Goal: Information Seeking & Learning: Learn about a topic

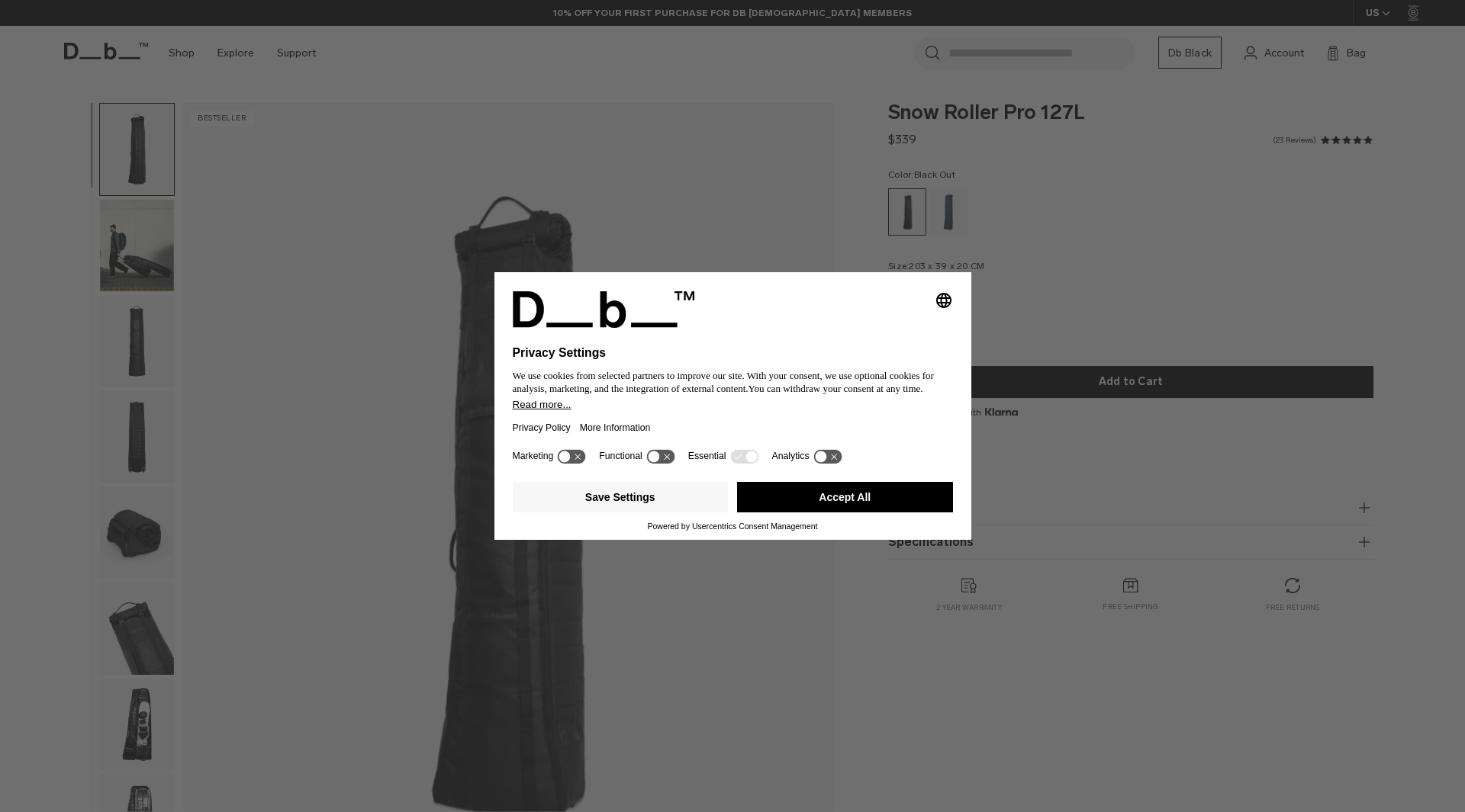
click at [825, 510] on button "Accept All" at bounding box center [844, 497] width 216 height 30
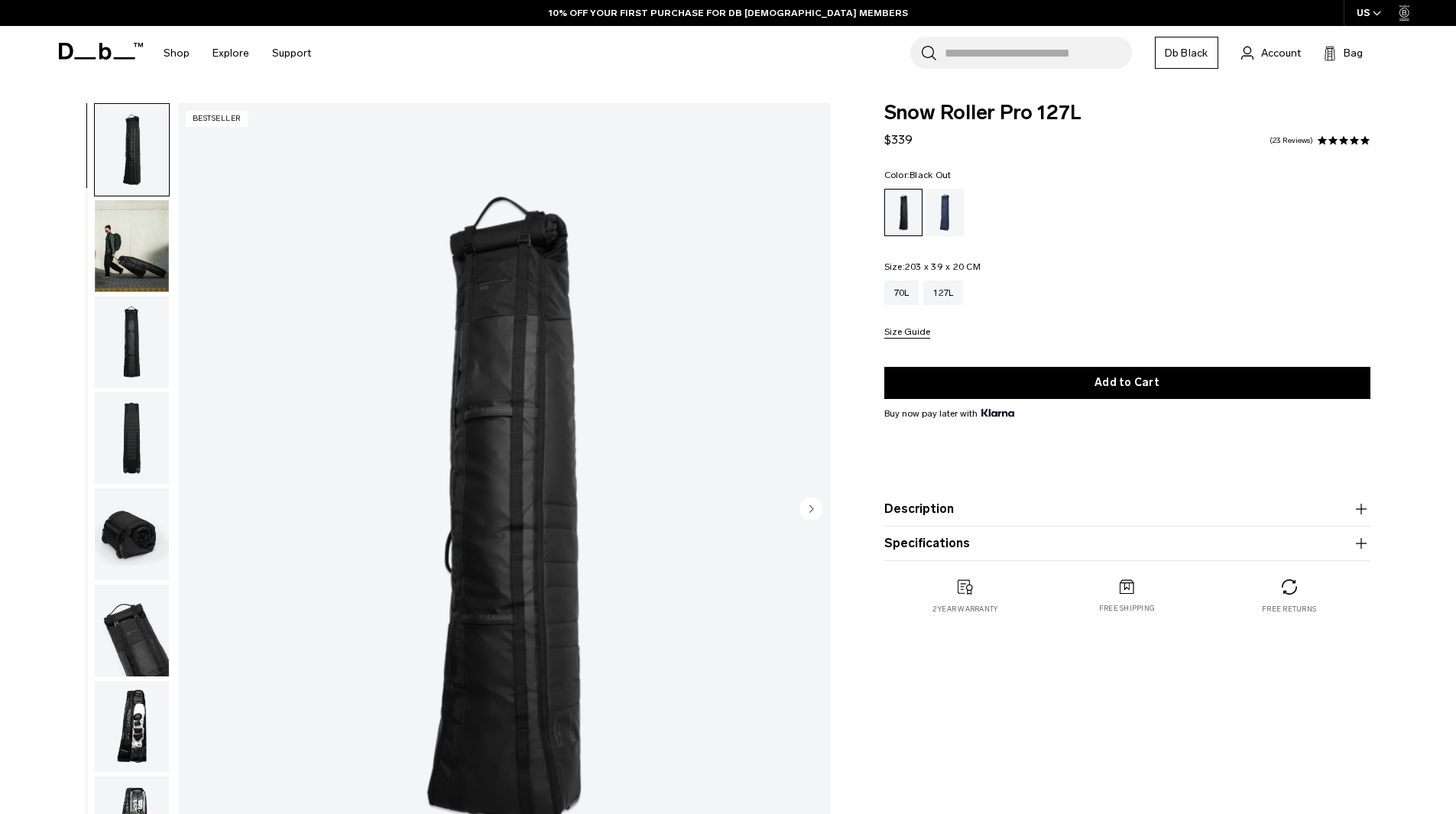
click at [130, 735] on img "button" at bounding box center [132, 727] width 74 height 91
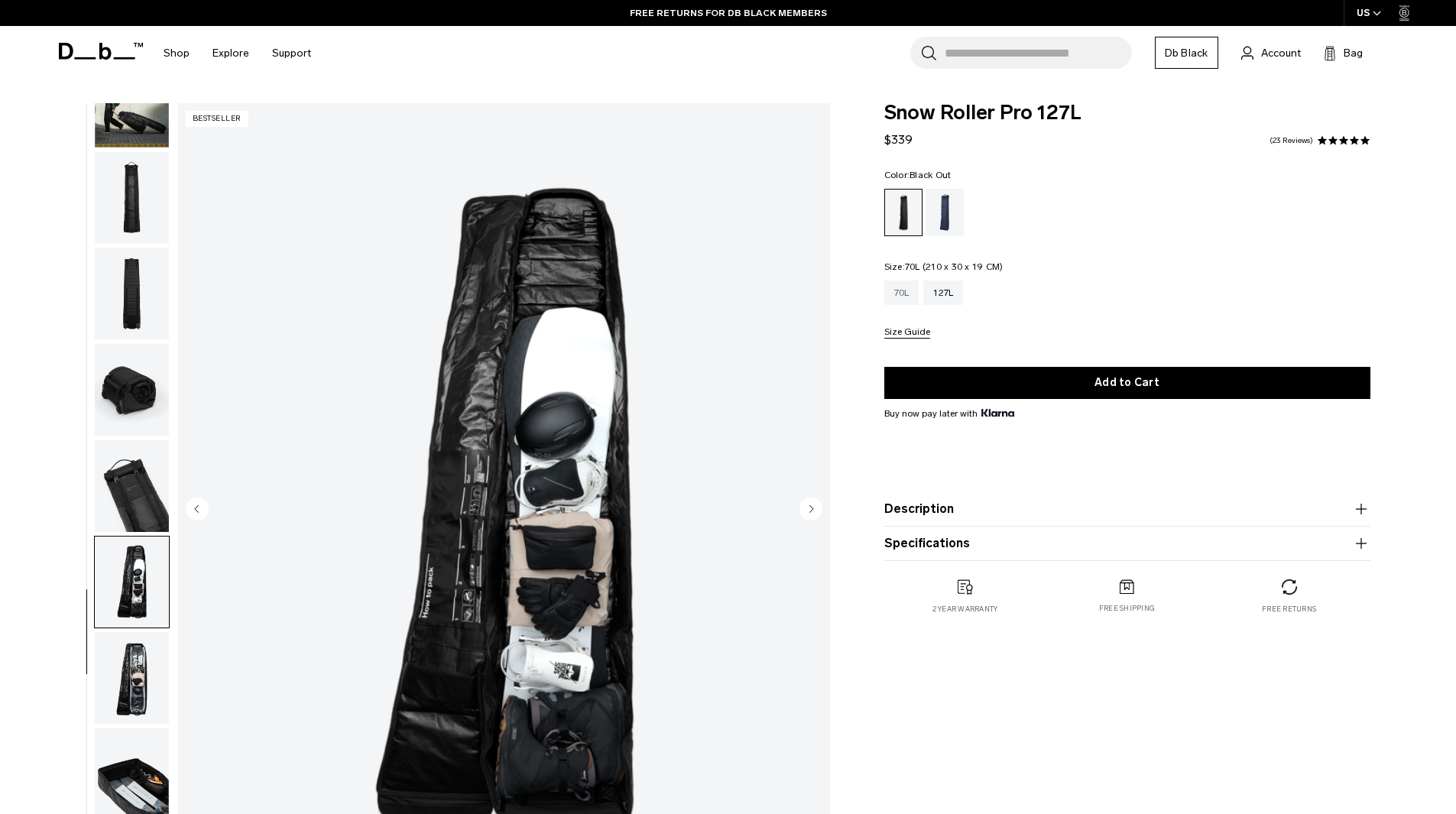
click at [899, 294] on div "70L" at bounding box center [902, 293] width 35 height 25
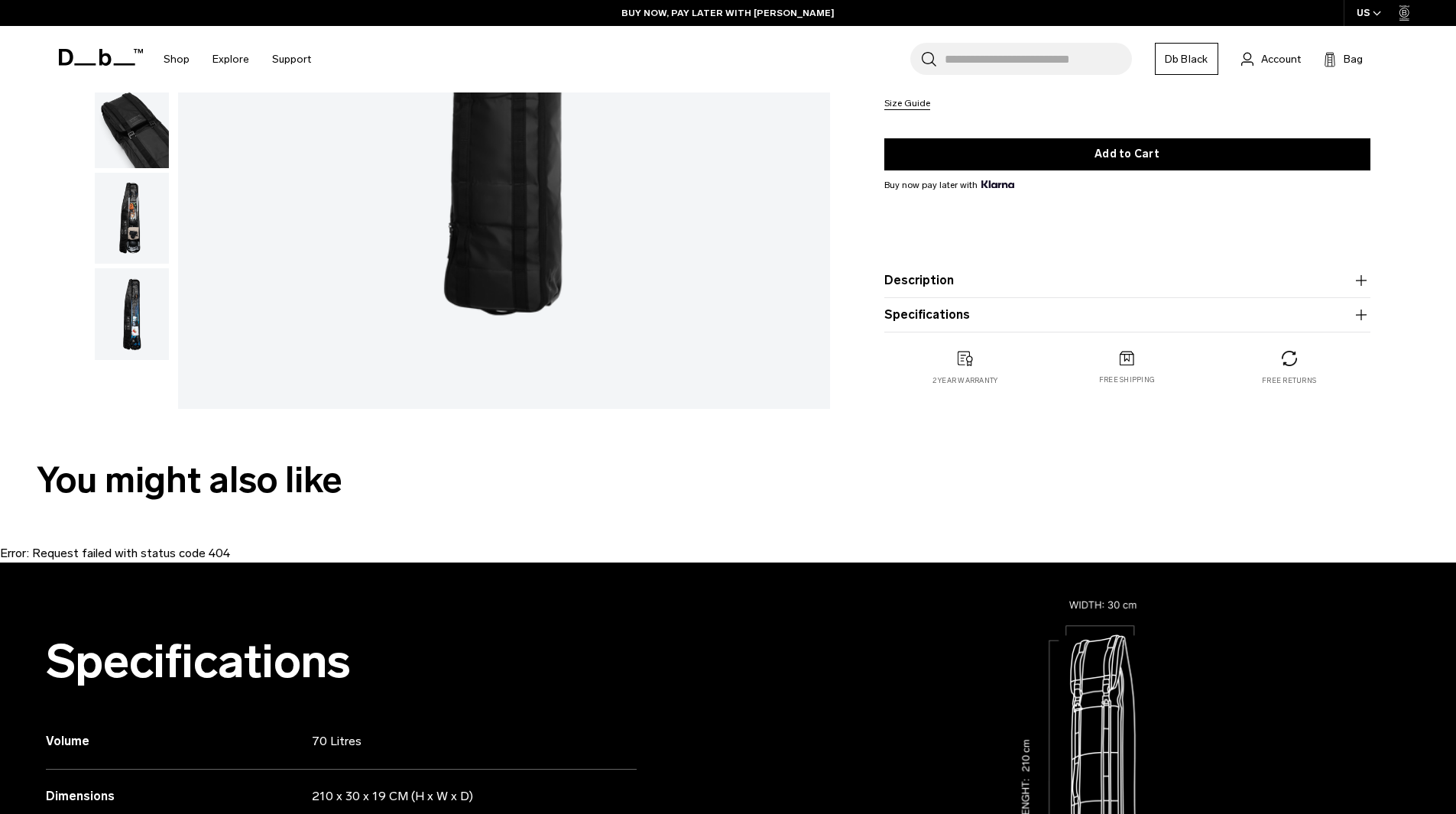
scroll to position [510, 0]
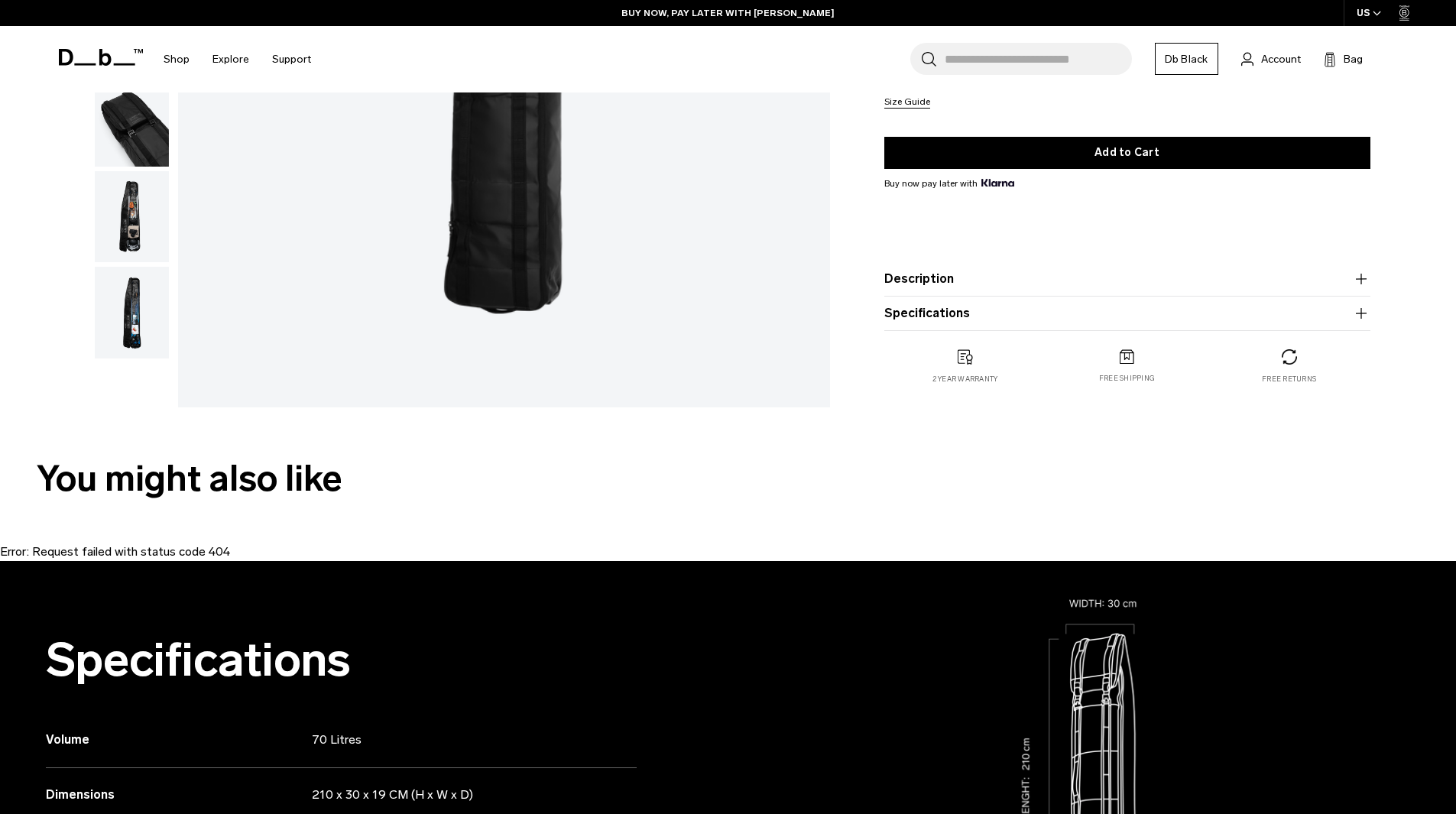
click at [956, 312] on button "Specifications" at bounding box center [1127, 313] width 486 height 18
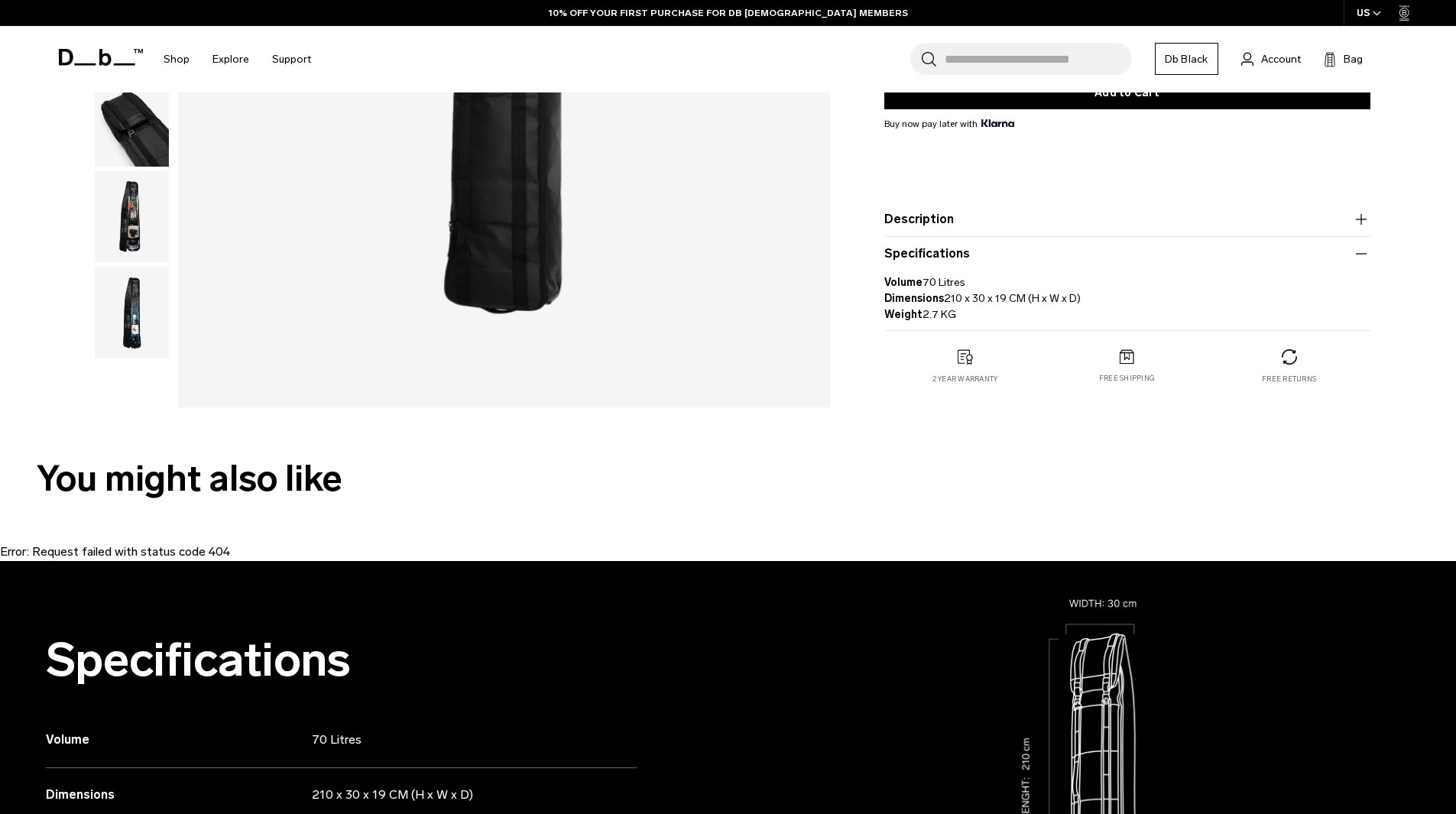
click at [972, 228] on button "Description" at bounding box center [1127, 219] width 486 height 18
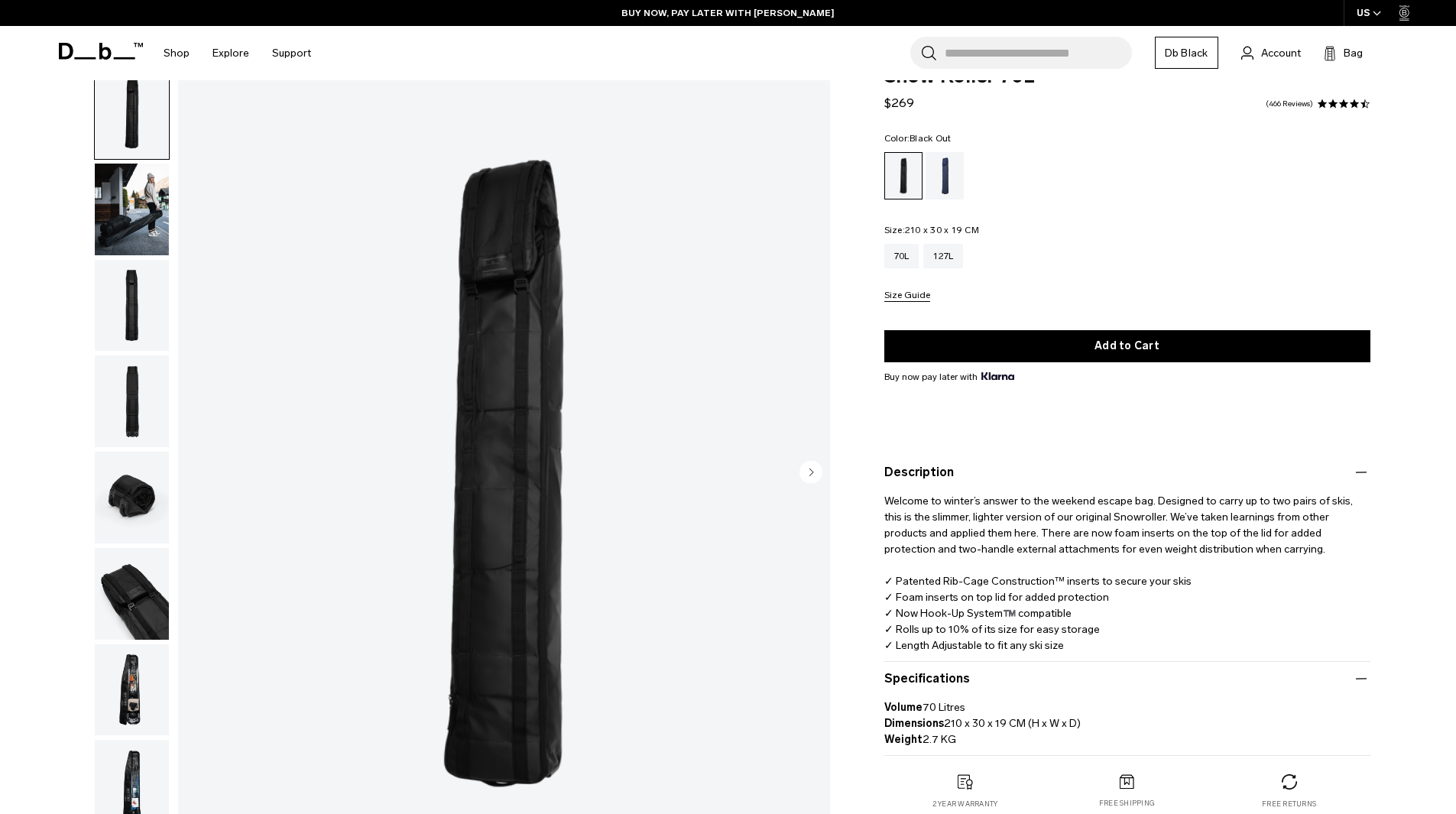
scroll to position [36, 0]
click at [943, 260] on div "127L" at bounding box center [943, 257] width 40 height 25
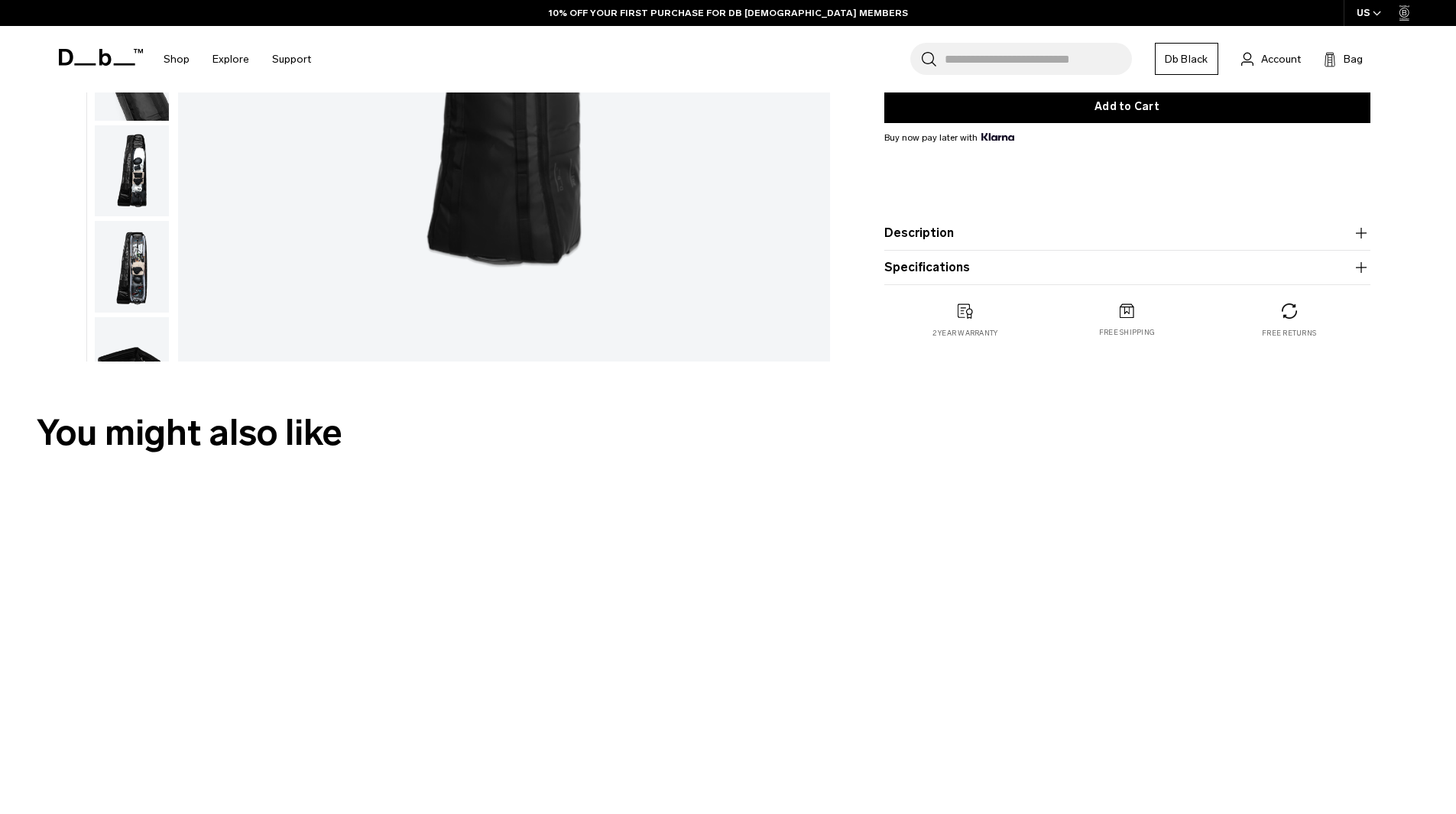
scroll to position [576, 0]
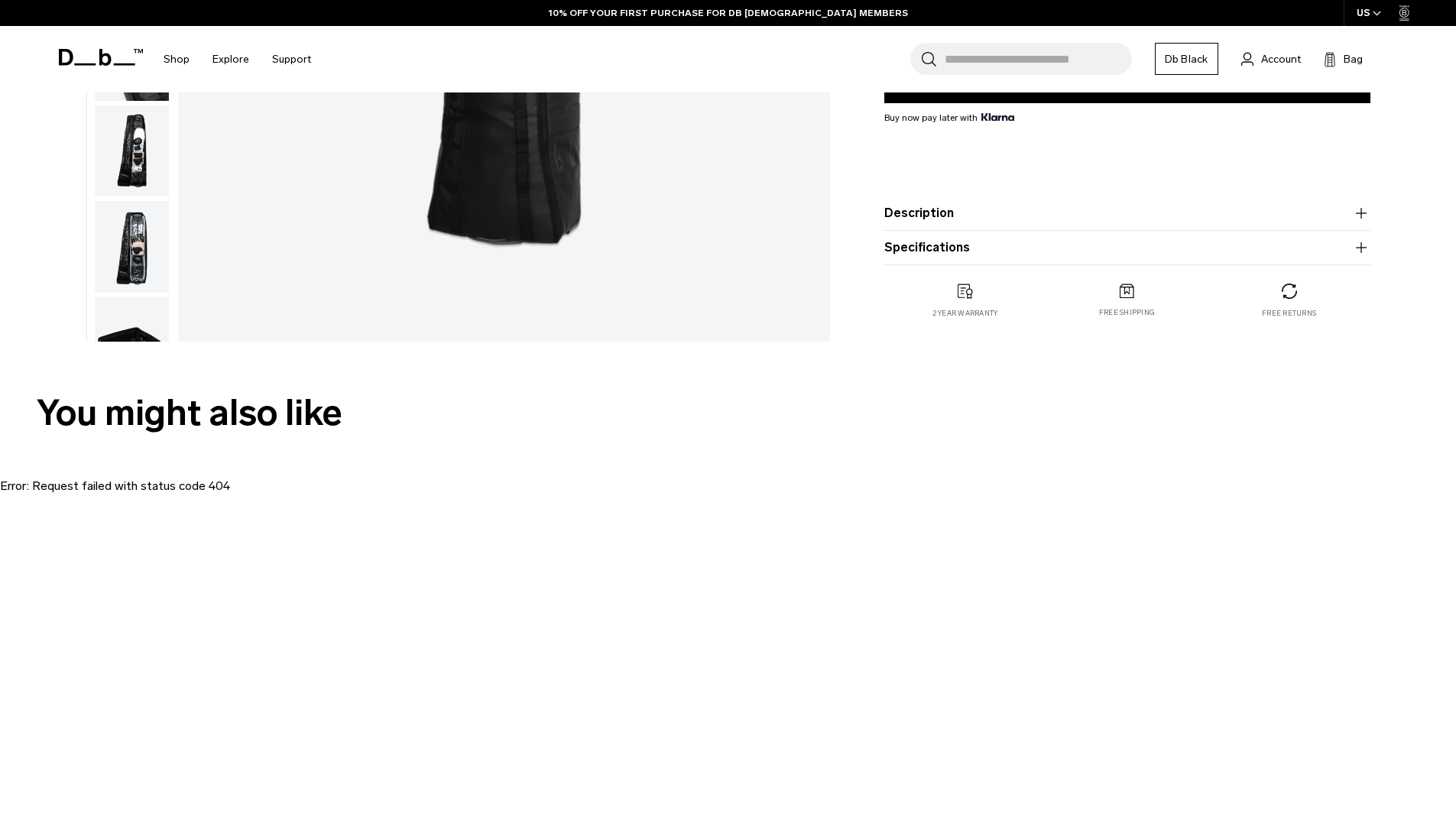
click at [1062, 225] on product-accordion "Description The world's first length adjustable, compressible, rib protected, s…" at bounding box center [1127, 214] width 486 height 35
click at [1049, 218] on button "Description" at bounding box center [1127, 213] width 486 height 18
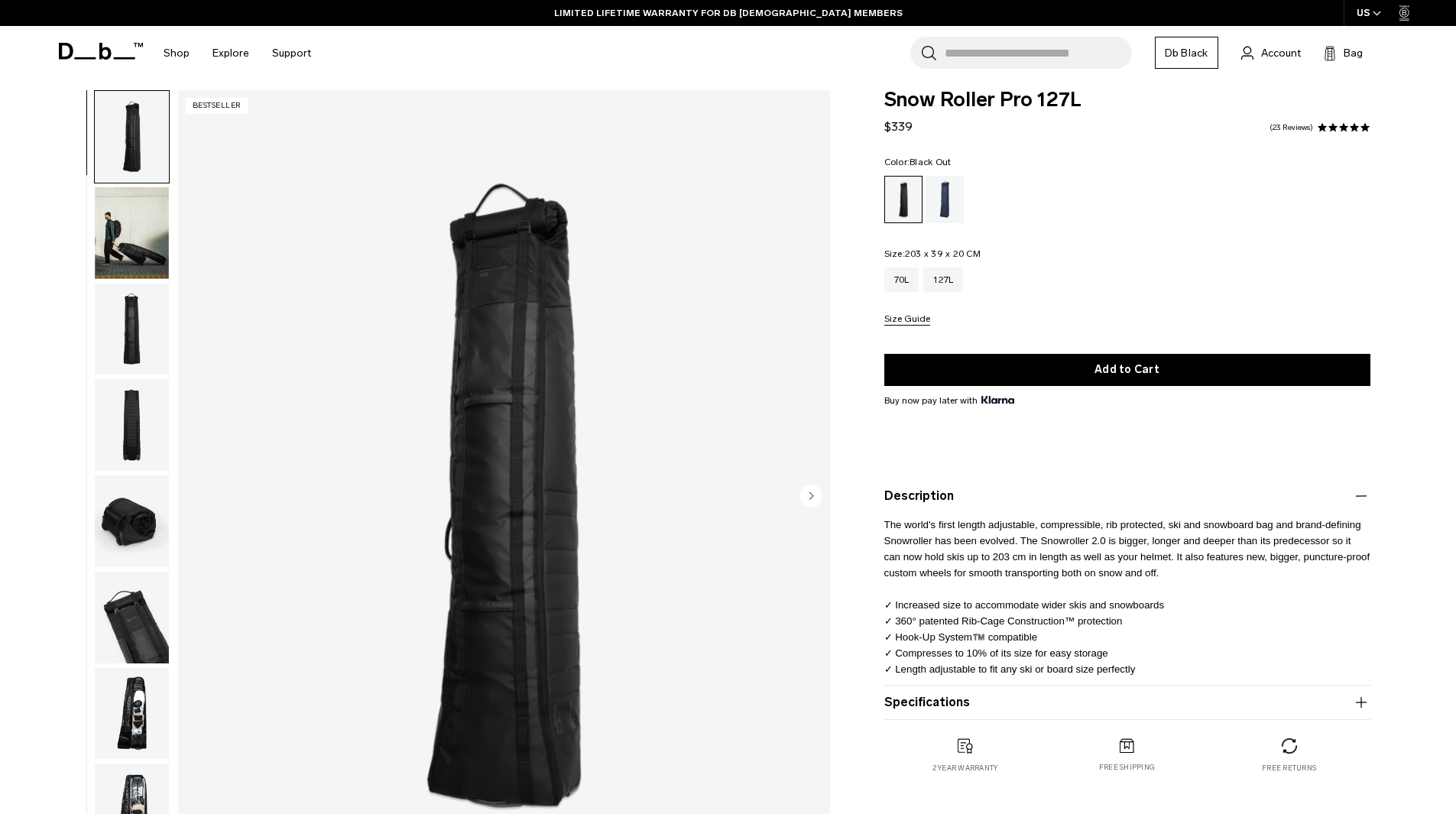
scroll to position [1, 0]
